Goal: Information Seeking & Learning: Learn about a topic

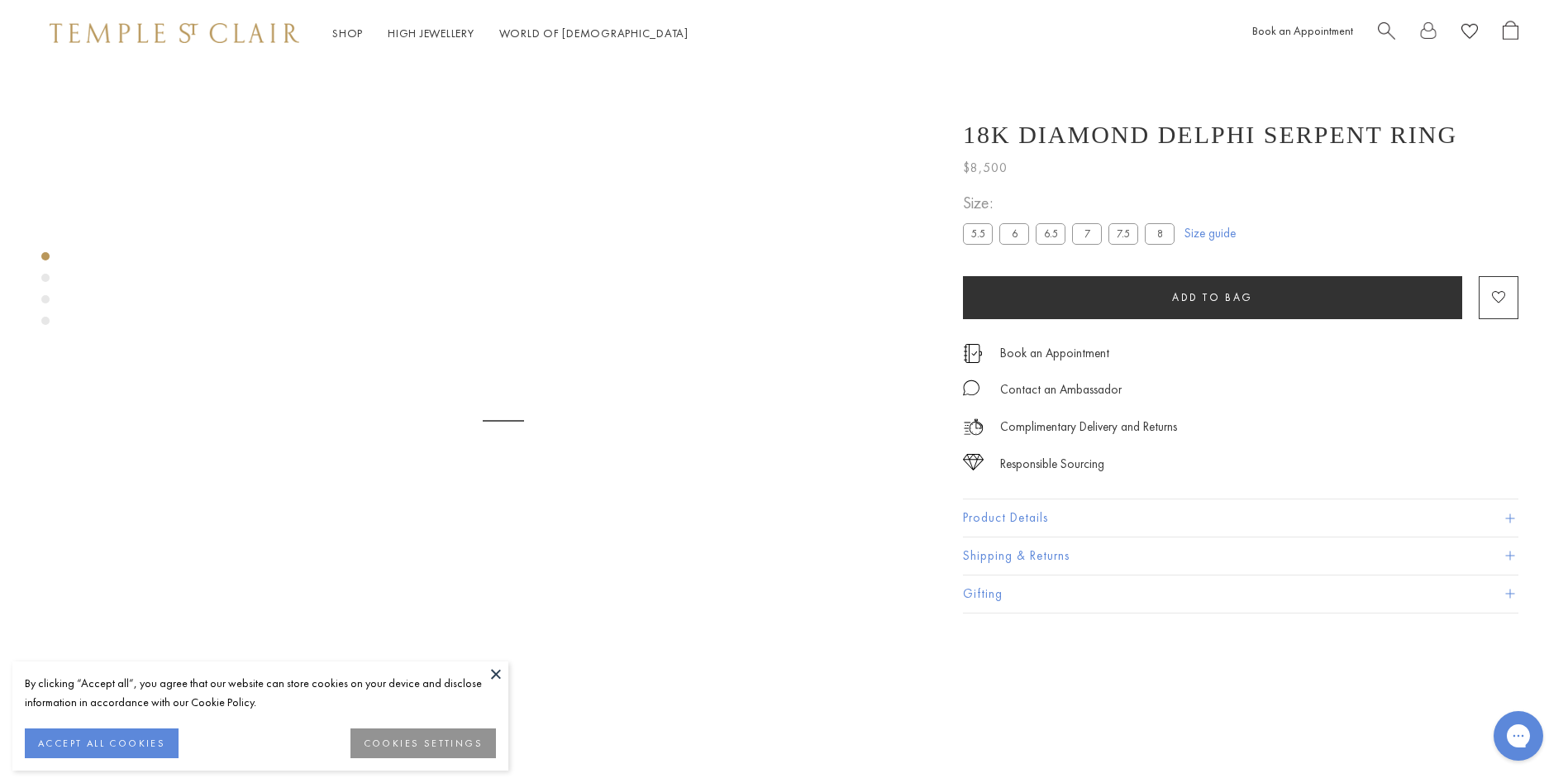
scroll to position [66, 0]
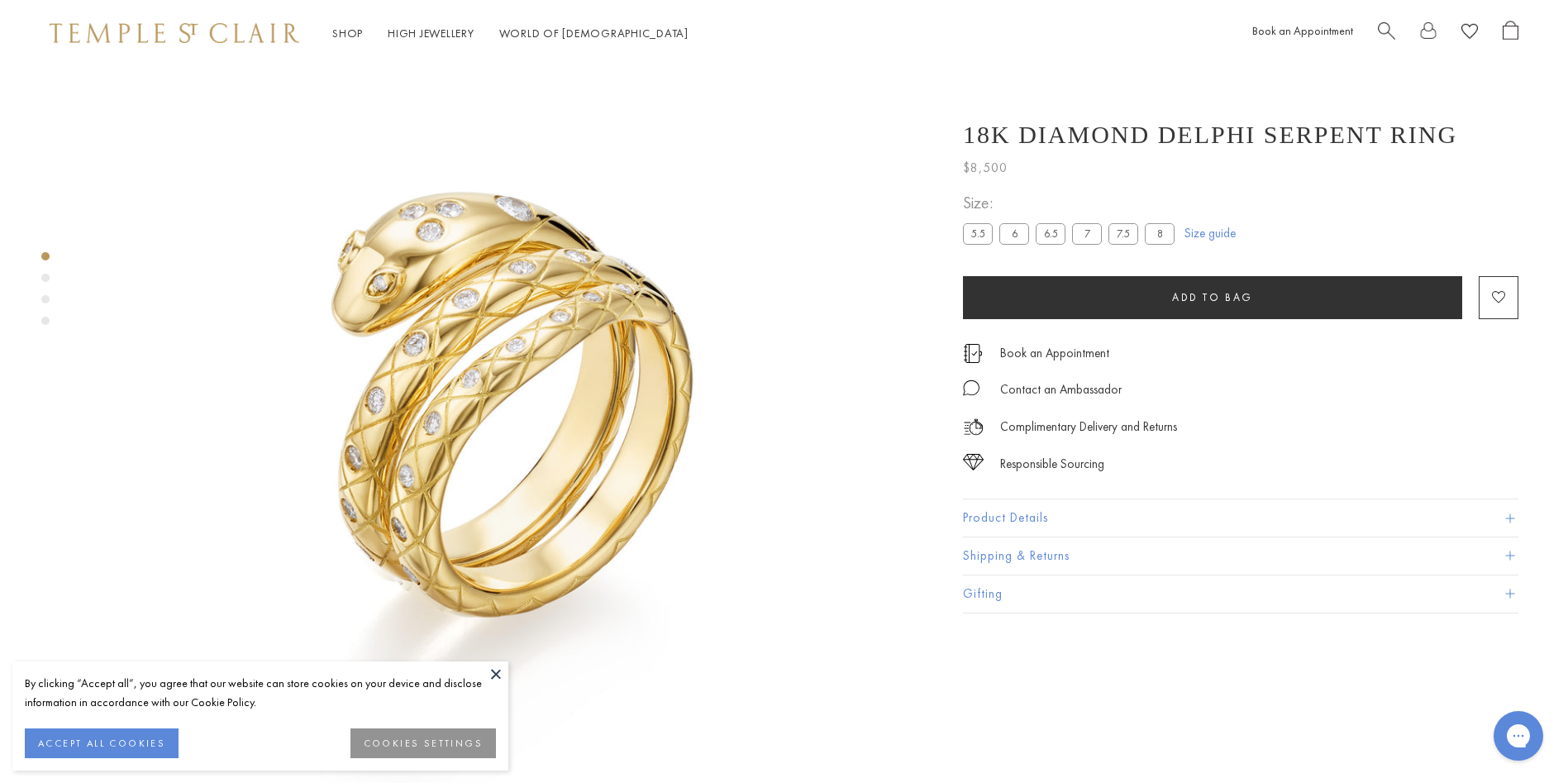
click at [497, 673] on button at bounding box center [496, 673] width 25 height 25
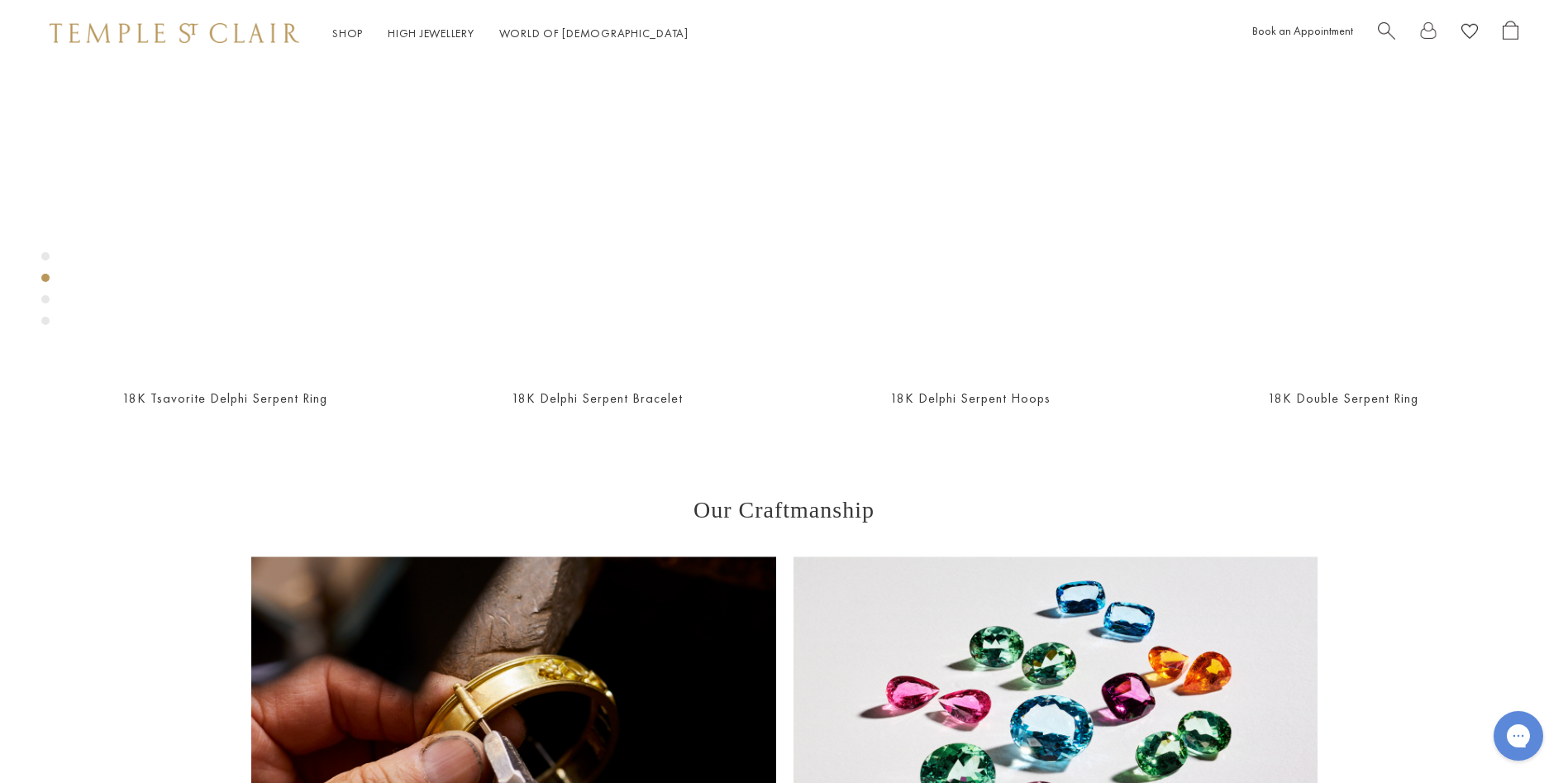
scroll to position [975, 0]
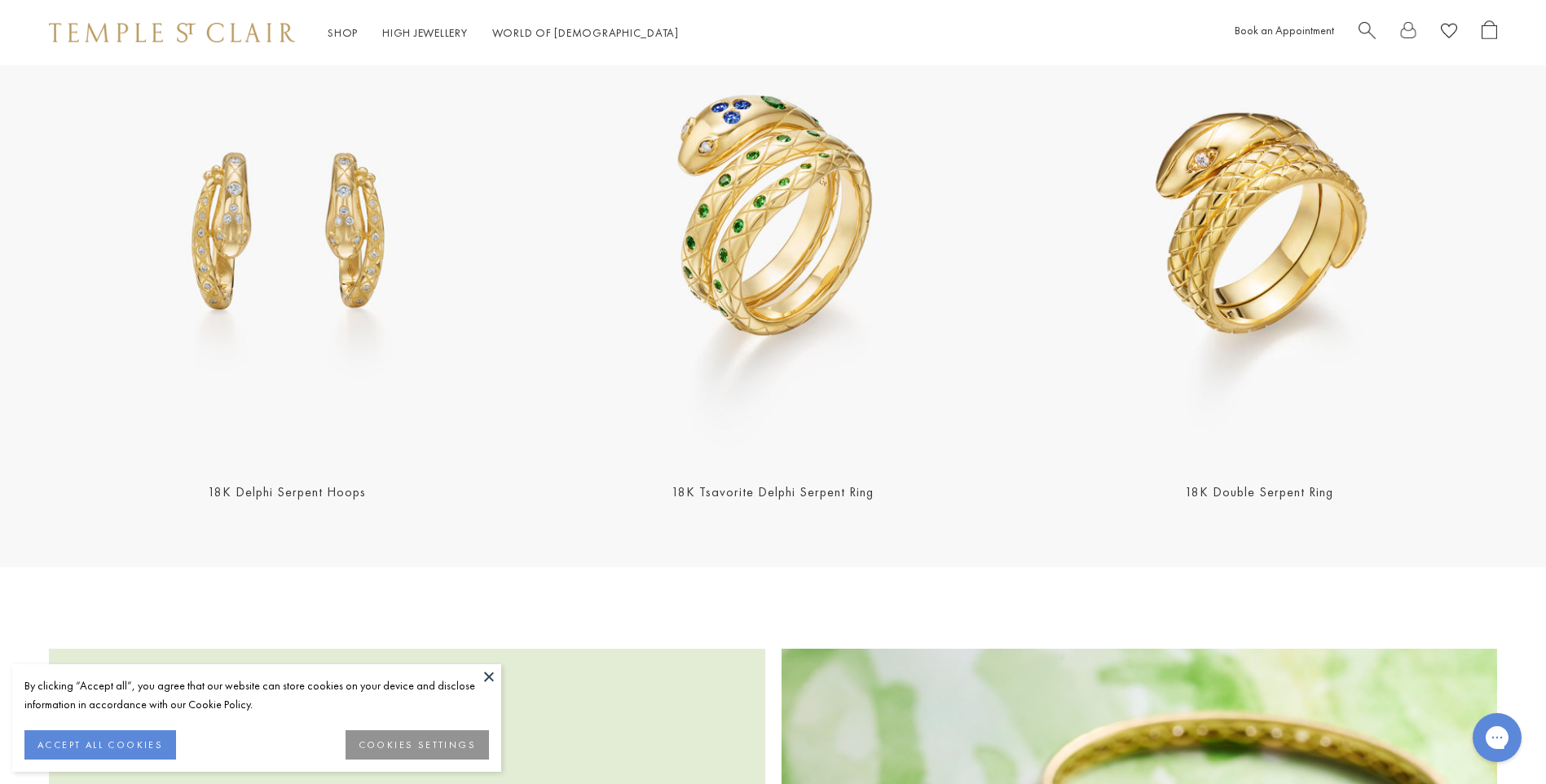
scroll to position [2201, 0]
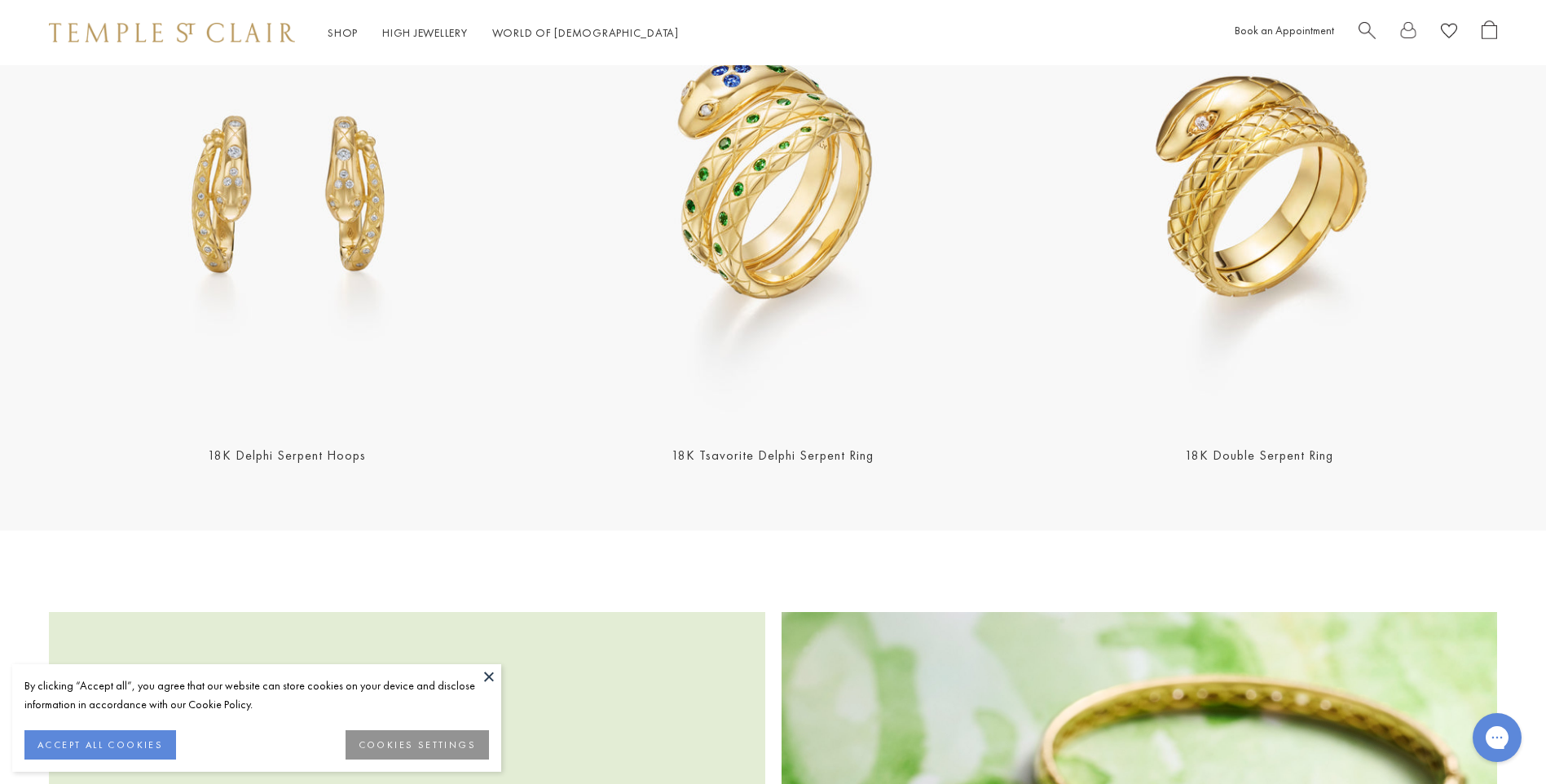
click at [325, 266] on img at bounding box center [286, 189] width 476 height 476
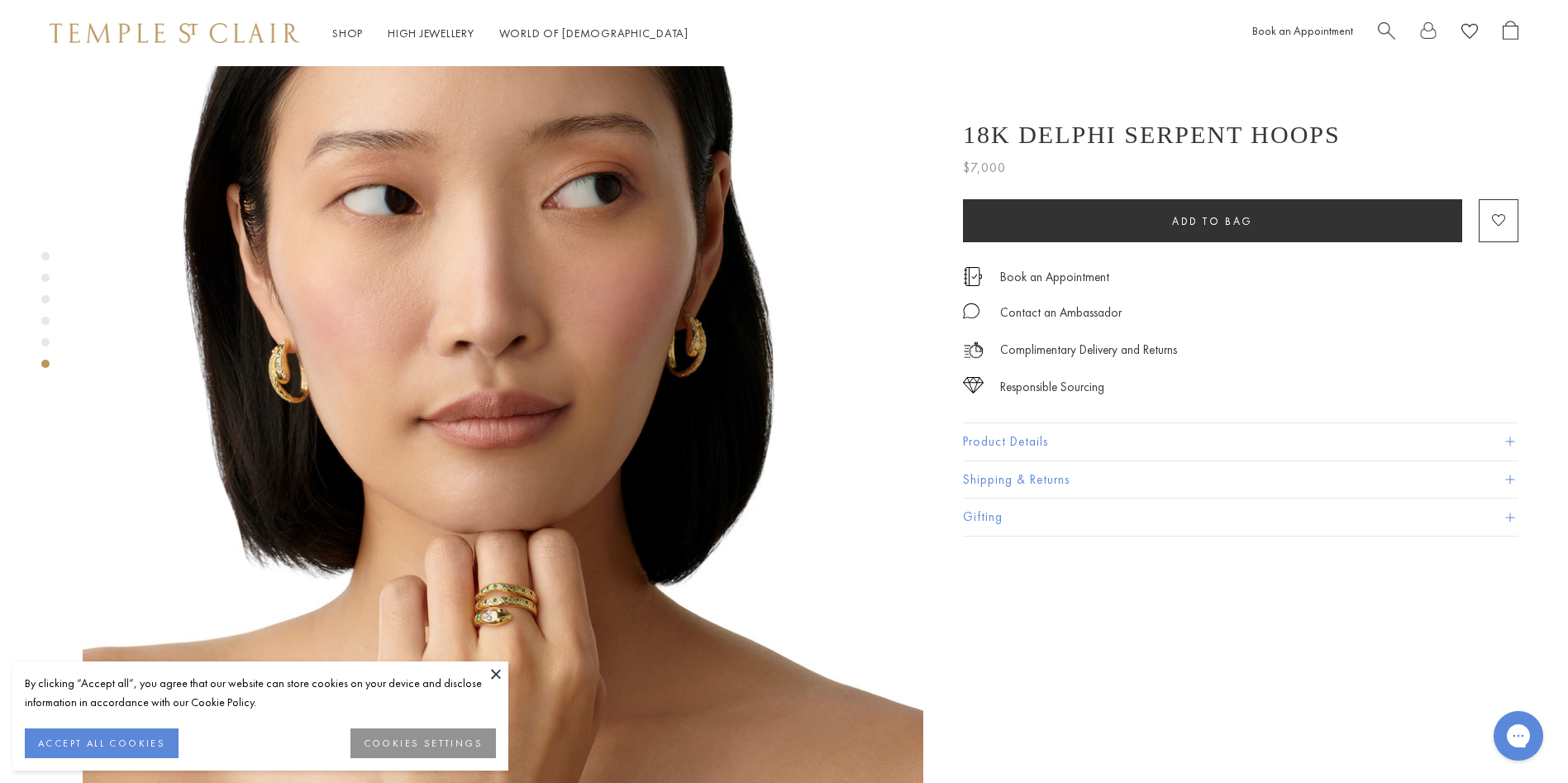
scroll to position [4464, 0]
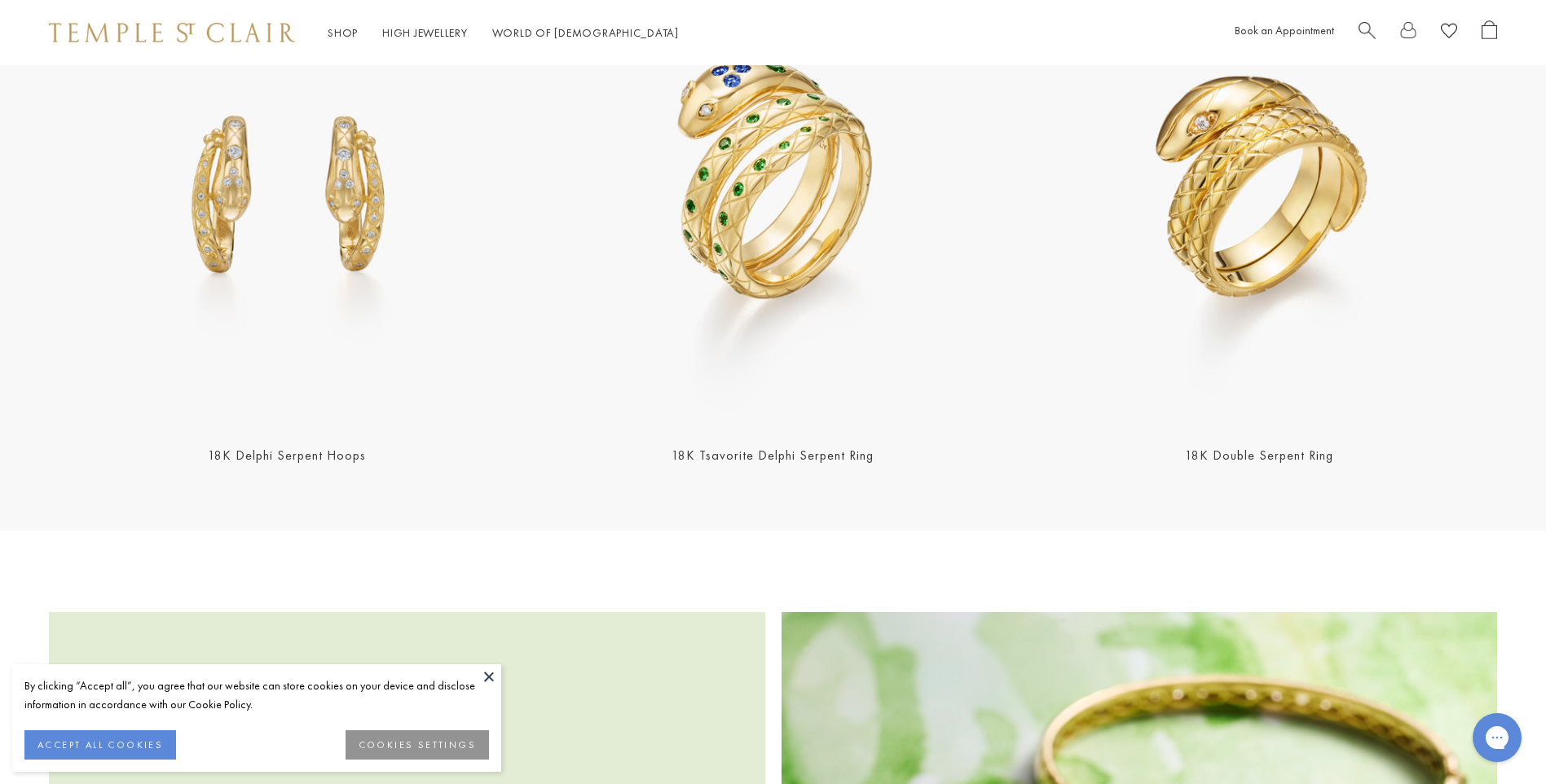
click at [710, 209] on img at bounding box center [772, 189] width 476 height 476
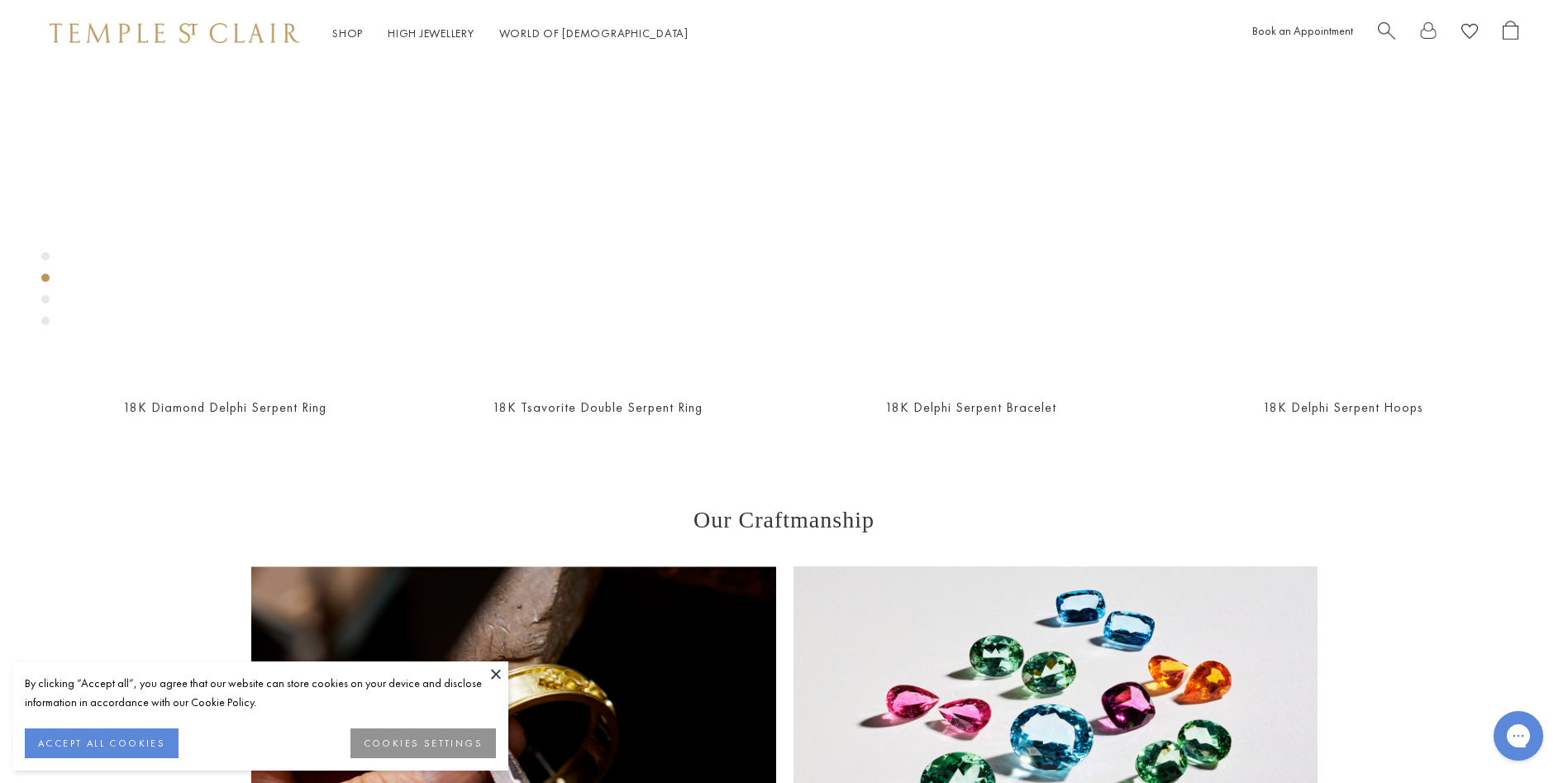
scroll to position [975, 0]
